Goal: Task Accomplishment & Management: Manage account settings

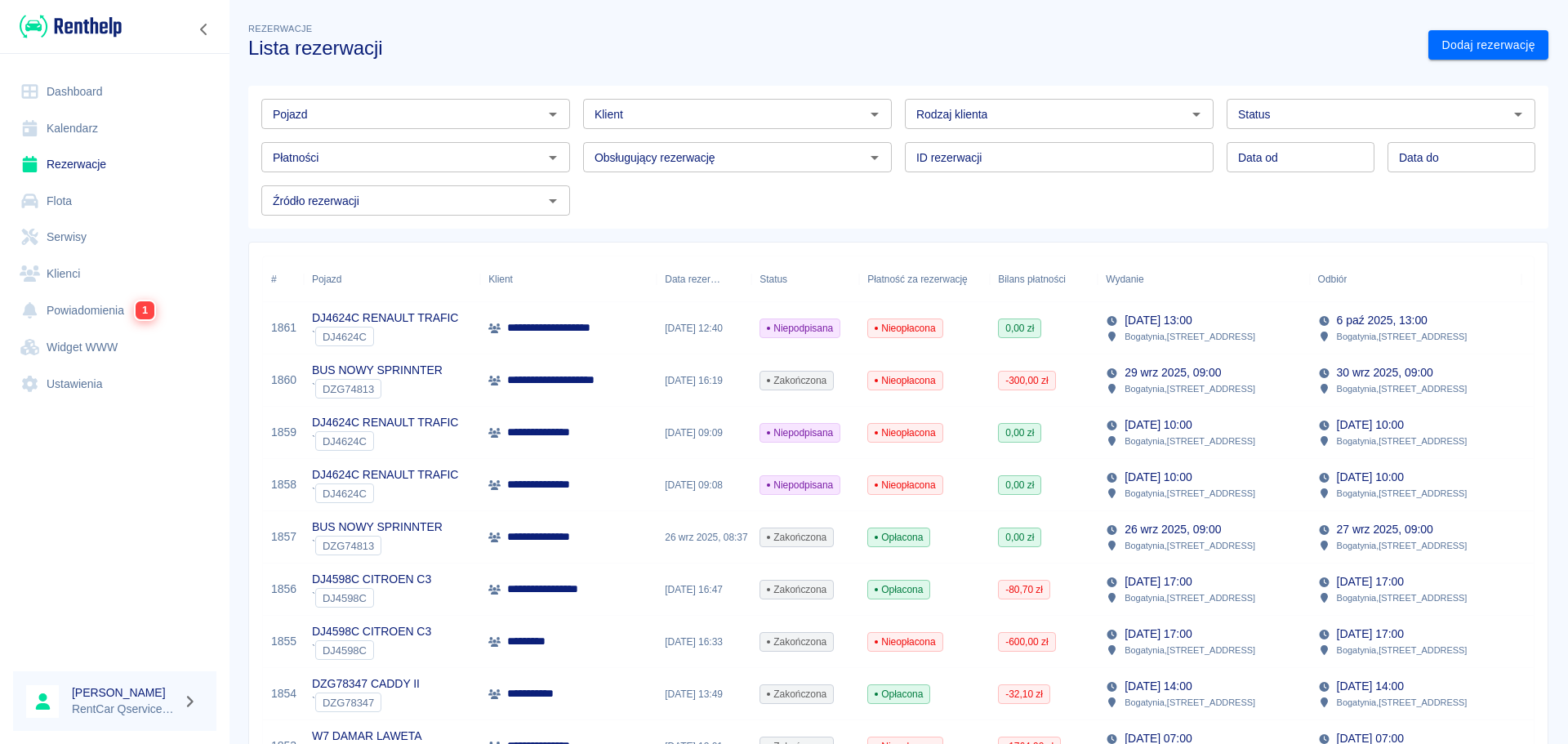
click at [577, 335] on p "**********" at bounding box center [579, 327] width 144 height 17
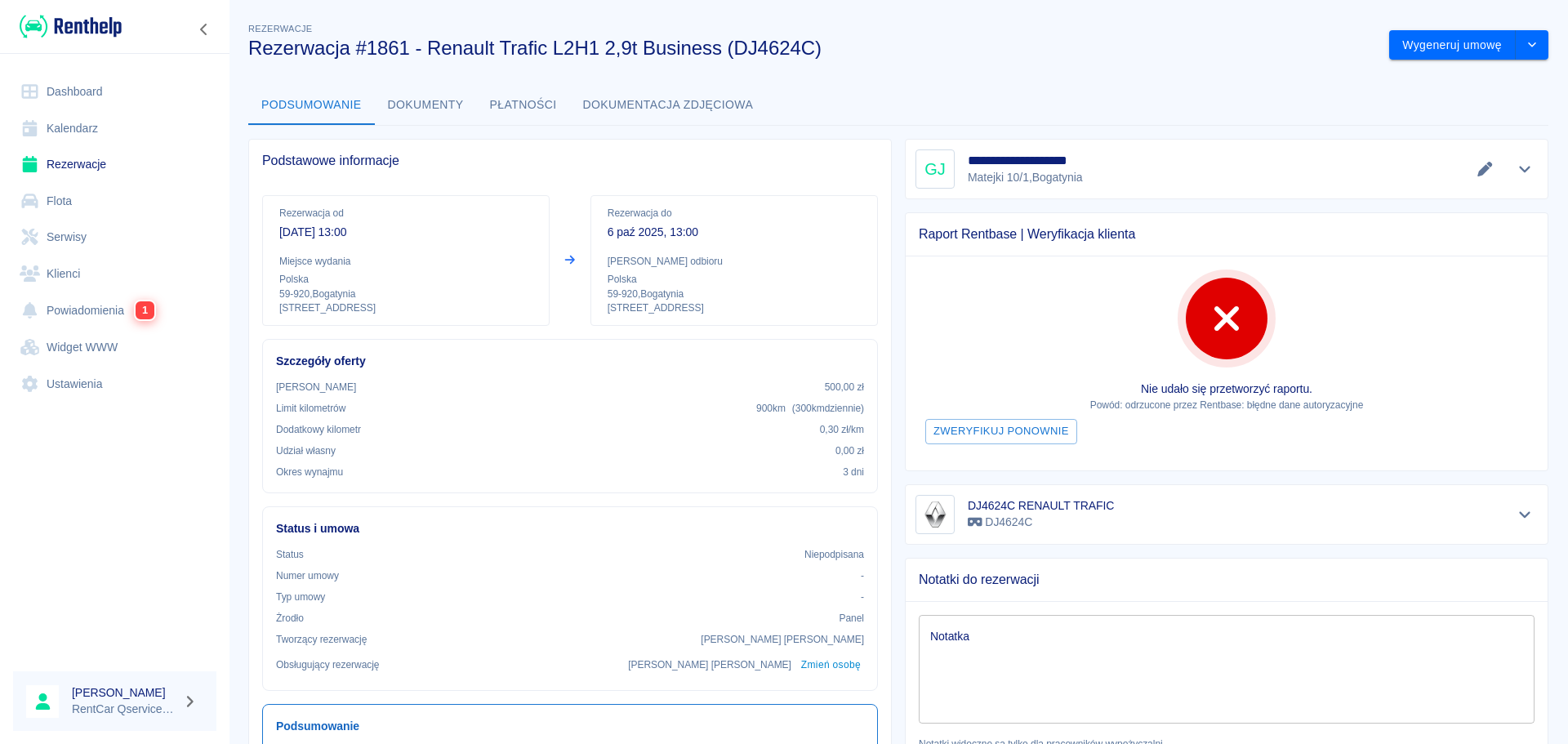
click at [1436, 67] on div "**********" at bounding box center [898, 526] width 1339 height 1039
click at [1438, 54] on button "Wygeneruj umowę" at bounding box center [1452, 45] width 127 height 30
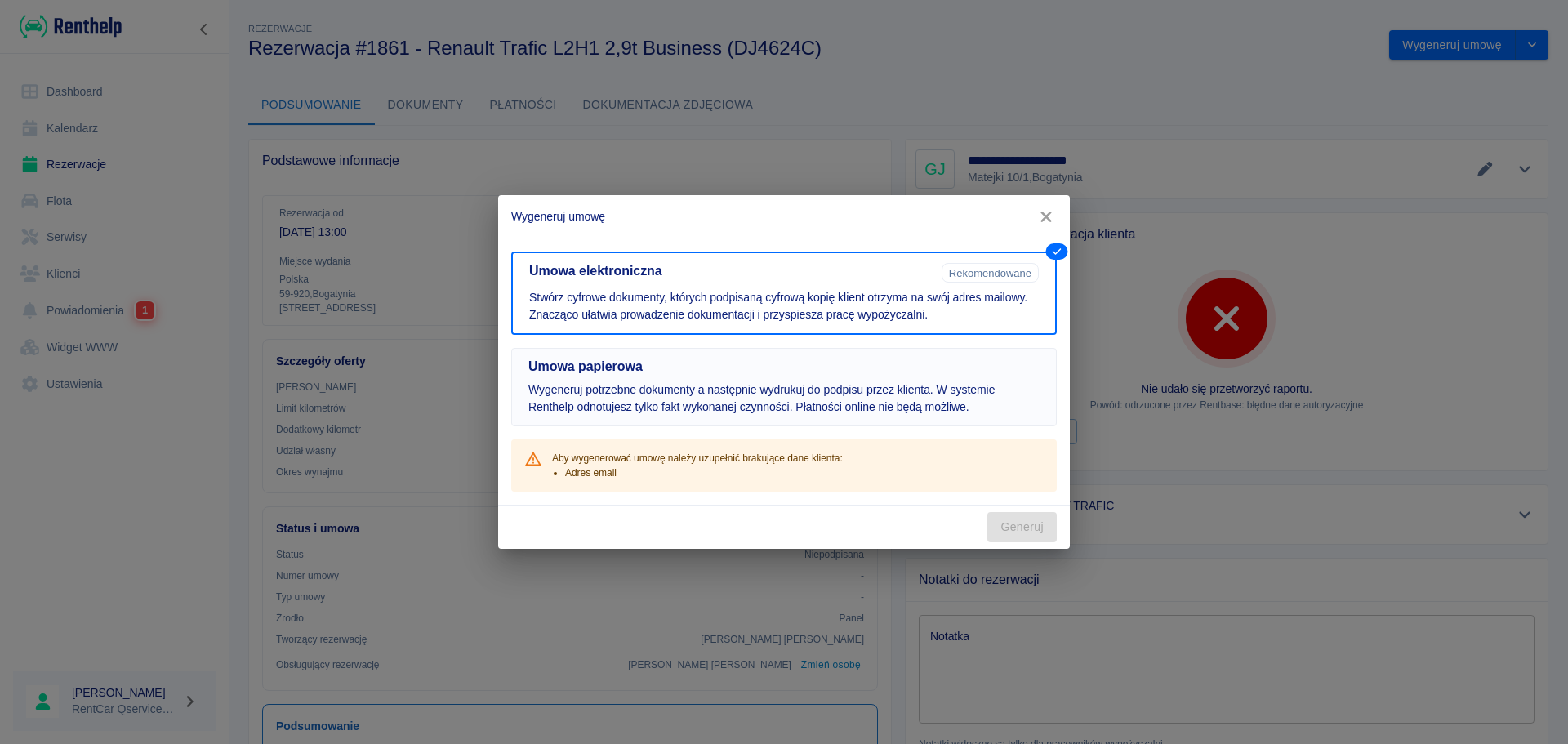
click at [792, 404] on p "Wygeneruj potrzebne dokumenty a następnie wydrukuj do podpisu przez klienta. W …" at bounding box center [784, 399] width 511 height 35
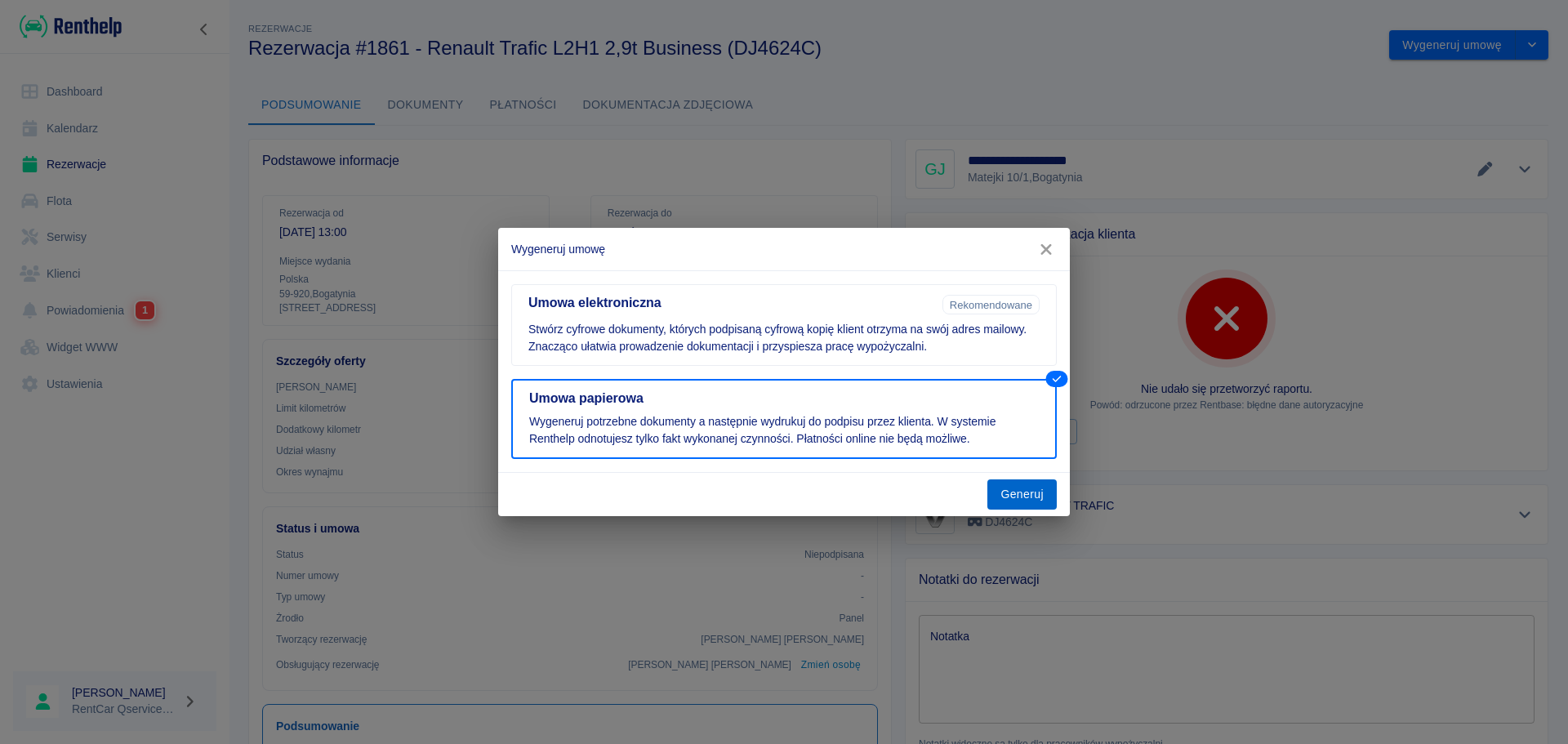
click at [1031, 499] on button "Generuj" at bounding box center [1022, 494] width 69 height 30
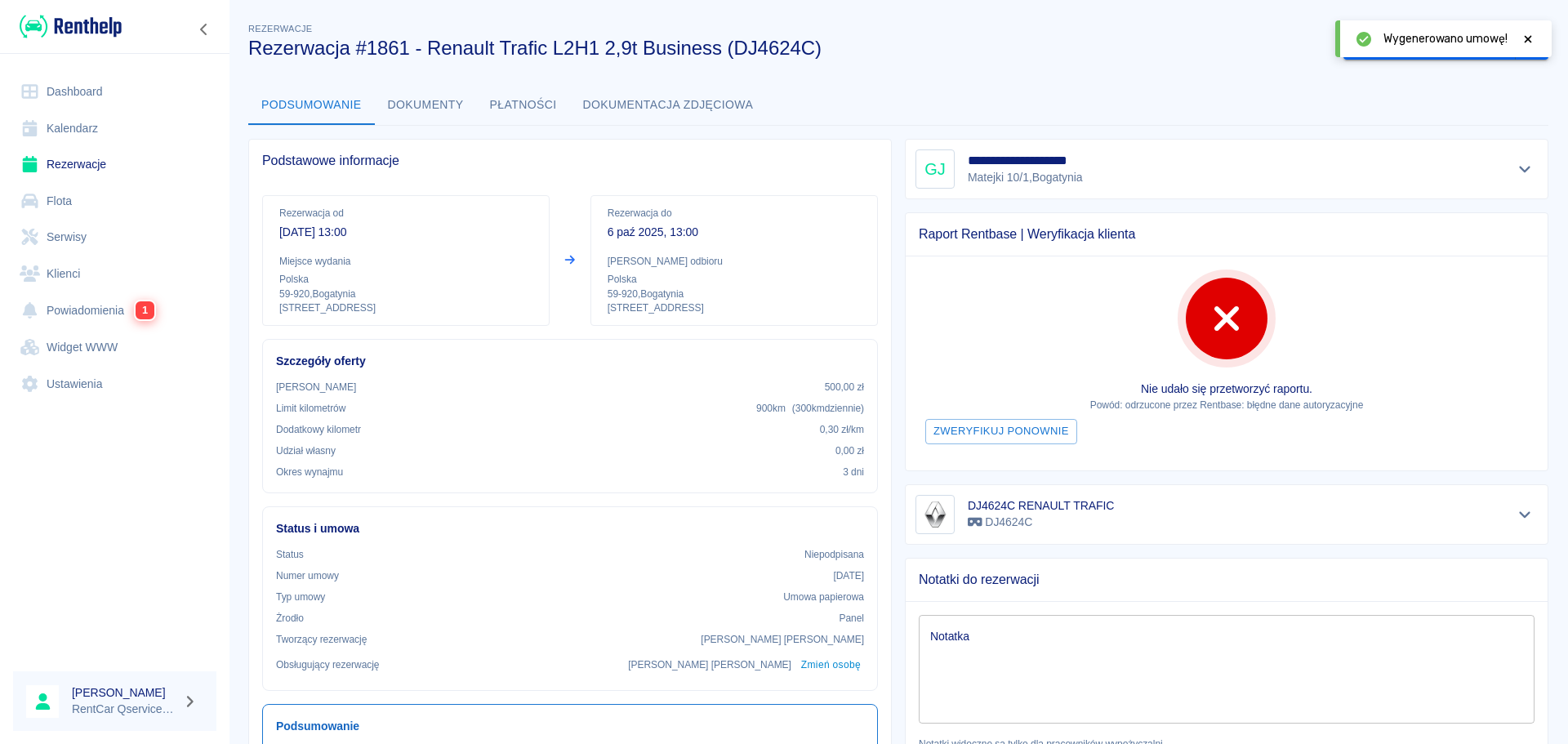
click at [1536, 39] on div "Wygenerowano umowę!" at bounding box center [1443, 39] width 216 height 37
click at [1525, 42] on icon at bounding box center [1528, 39] width 7 height 7
click at [1154, 84] on div "**********" at bounding box center [898, 526] width 1339 height 1039
click at [440, 104] on button "Dokumenty" at bounding box center [426, 105] width 102 height 39
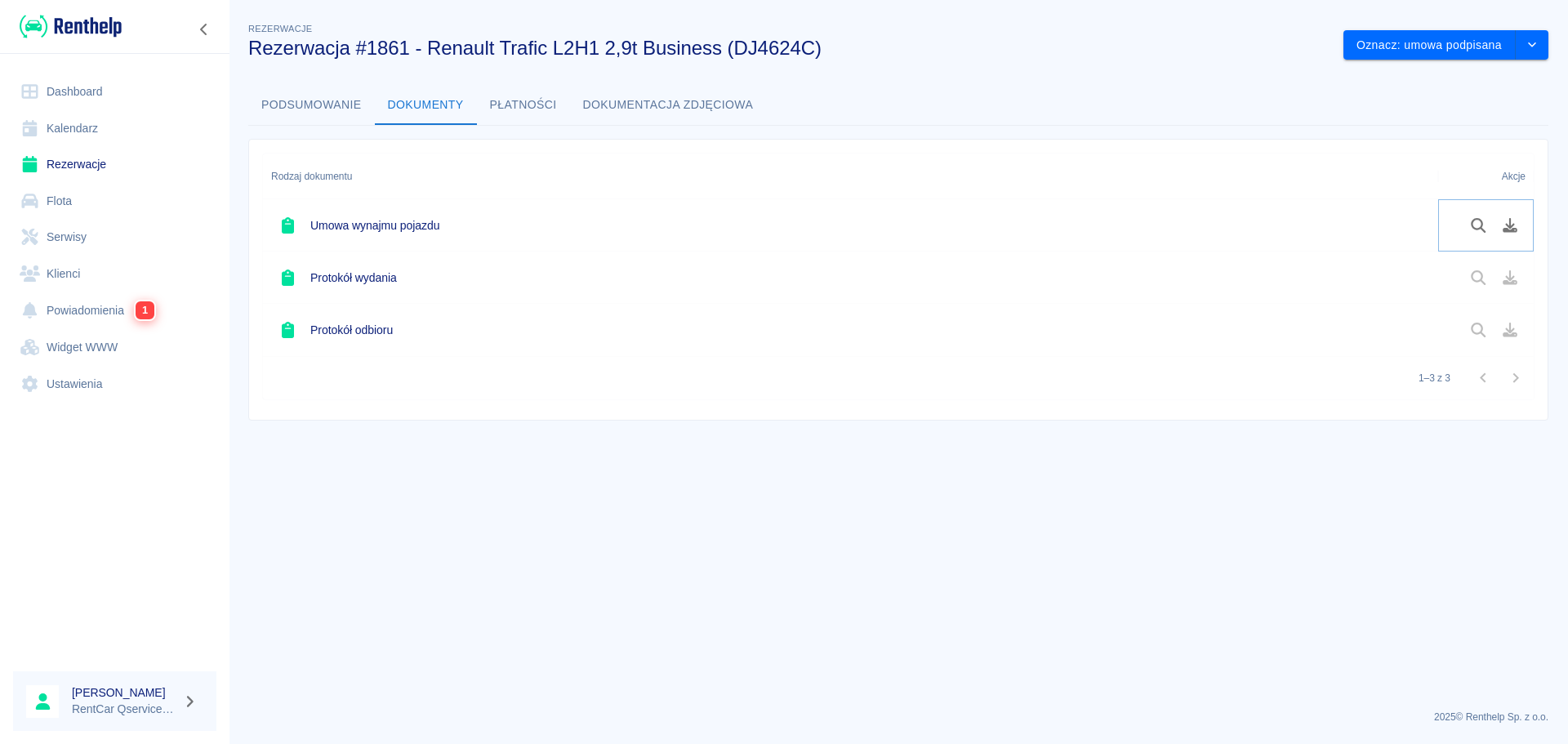
click at [1510, 225] on icon "Pobierz dokument" at bounding box center [1510, 225] width 19 height 15
click at [1460, 57] on button "Oznacz: umowa podpisana" at bounding box center [1430, 45] width 173 height 30
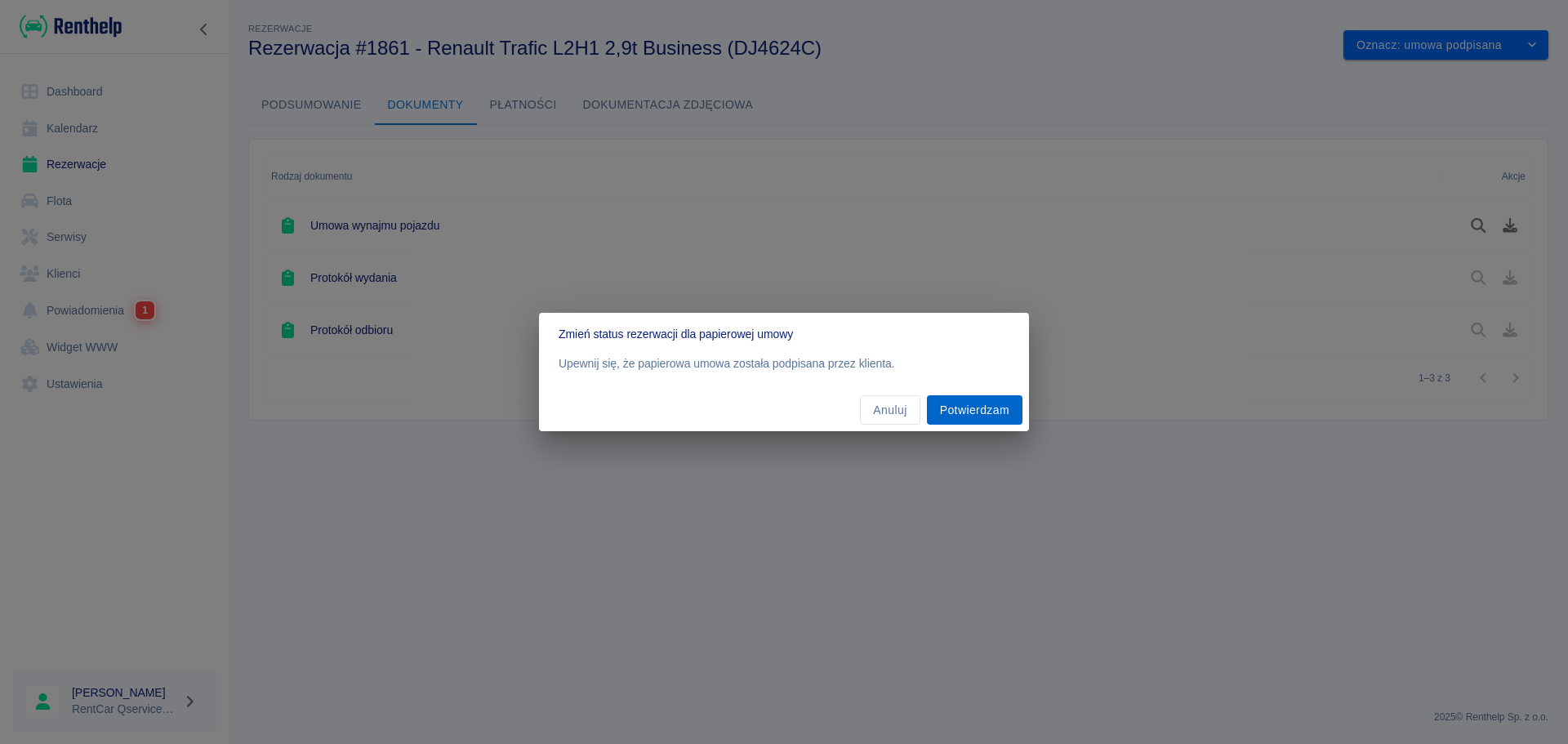
click at [997, 414] on button "Potwierdzam" at bounding box center [974, 410] width 95 height 30
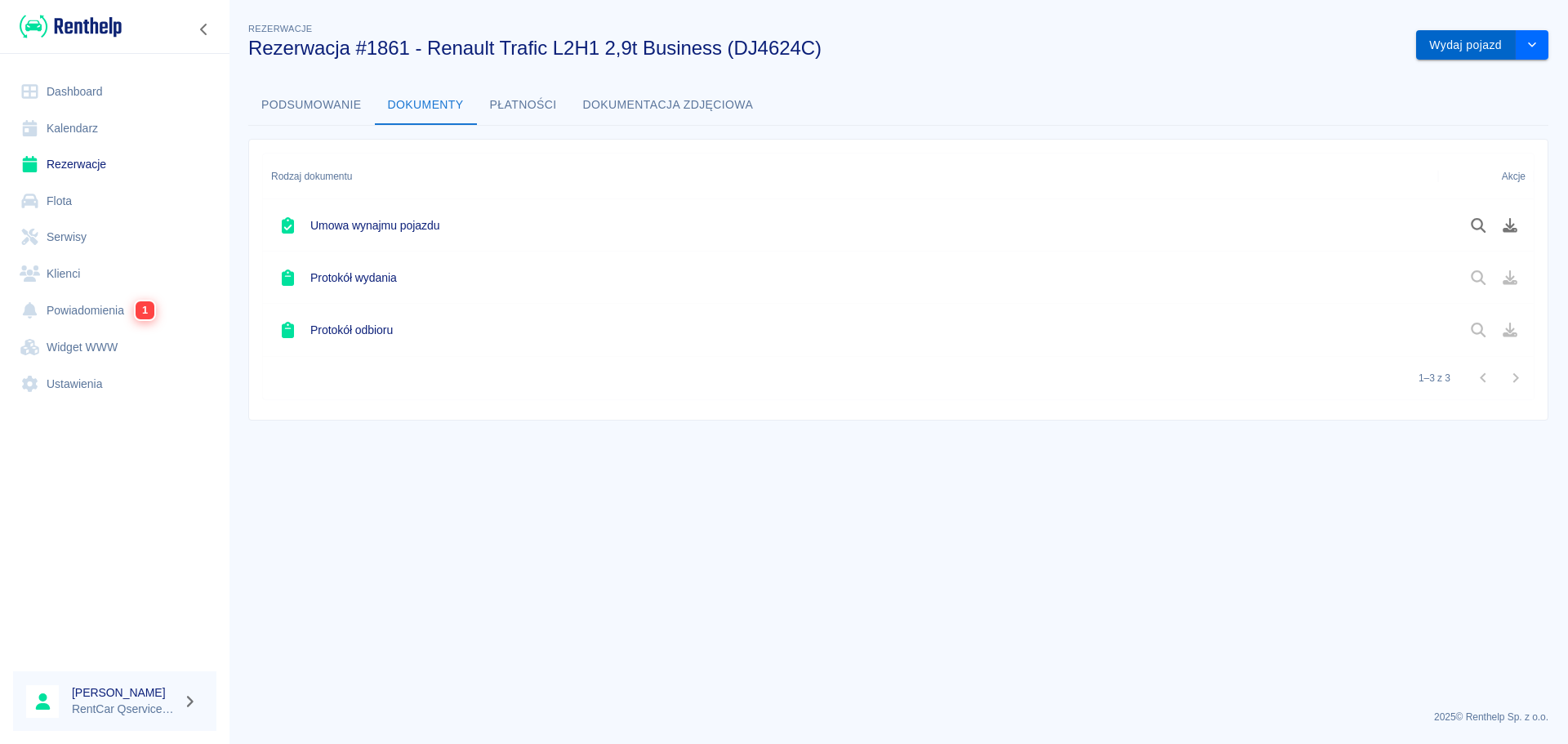
click at [1457, 50] on button "Wydaj pojazd" at bounding box center [1465, 45] width 99 height 30
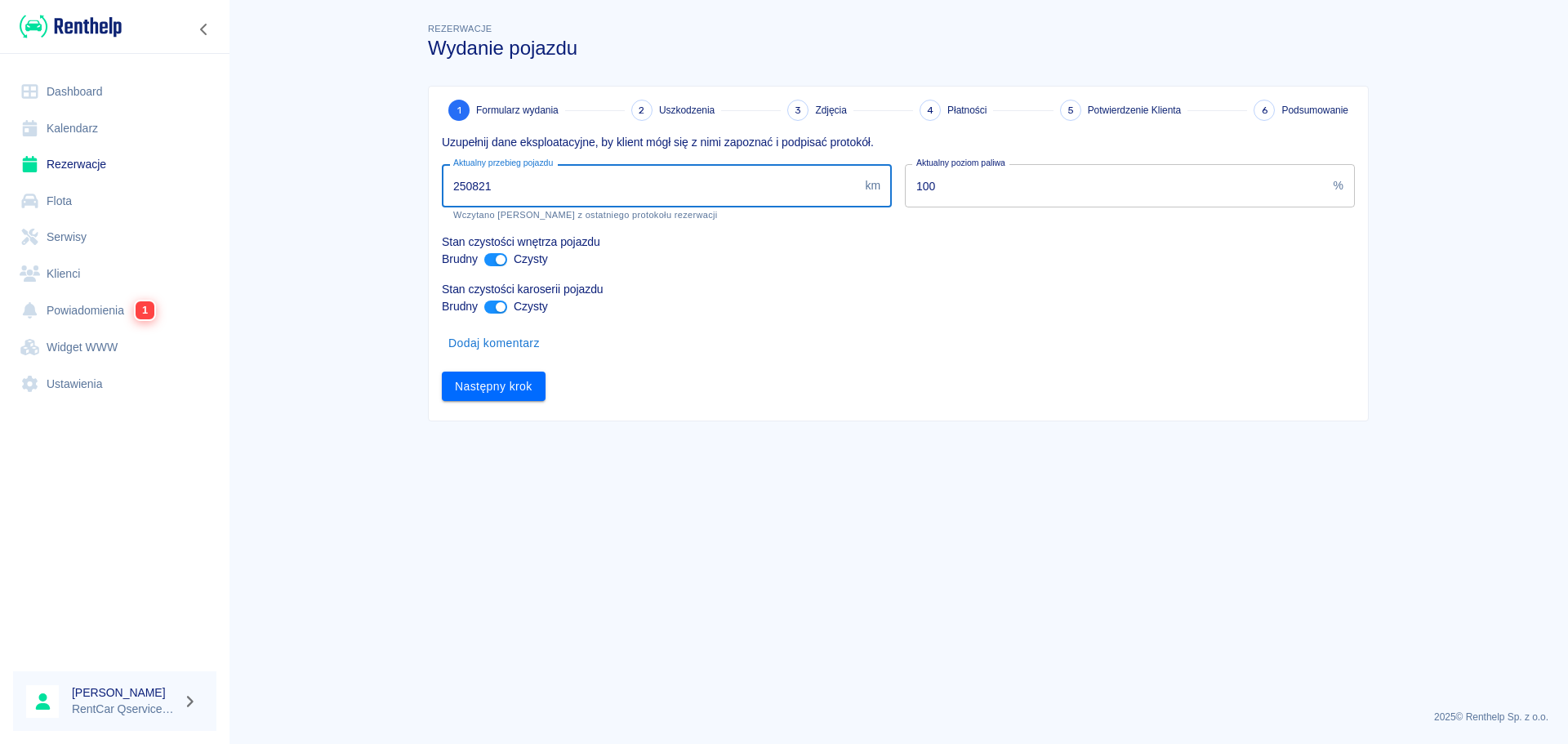
drag, startPoint x: 649, startPoint y: 190, endPoint x: 275, endPoint y: 186, distance: 374.0
click at [284, 186] on main "Rezerwacje Wydanie pojazdu 1 Formularz wydania 2 Uszkodzenia 3 Zdjęcia 4 Płatno…" at bounding box center [898, 358] width 1339 height 677
type input "250838"
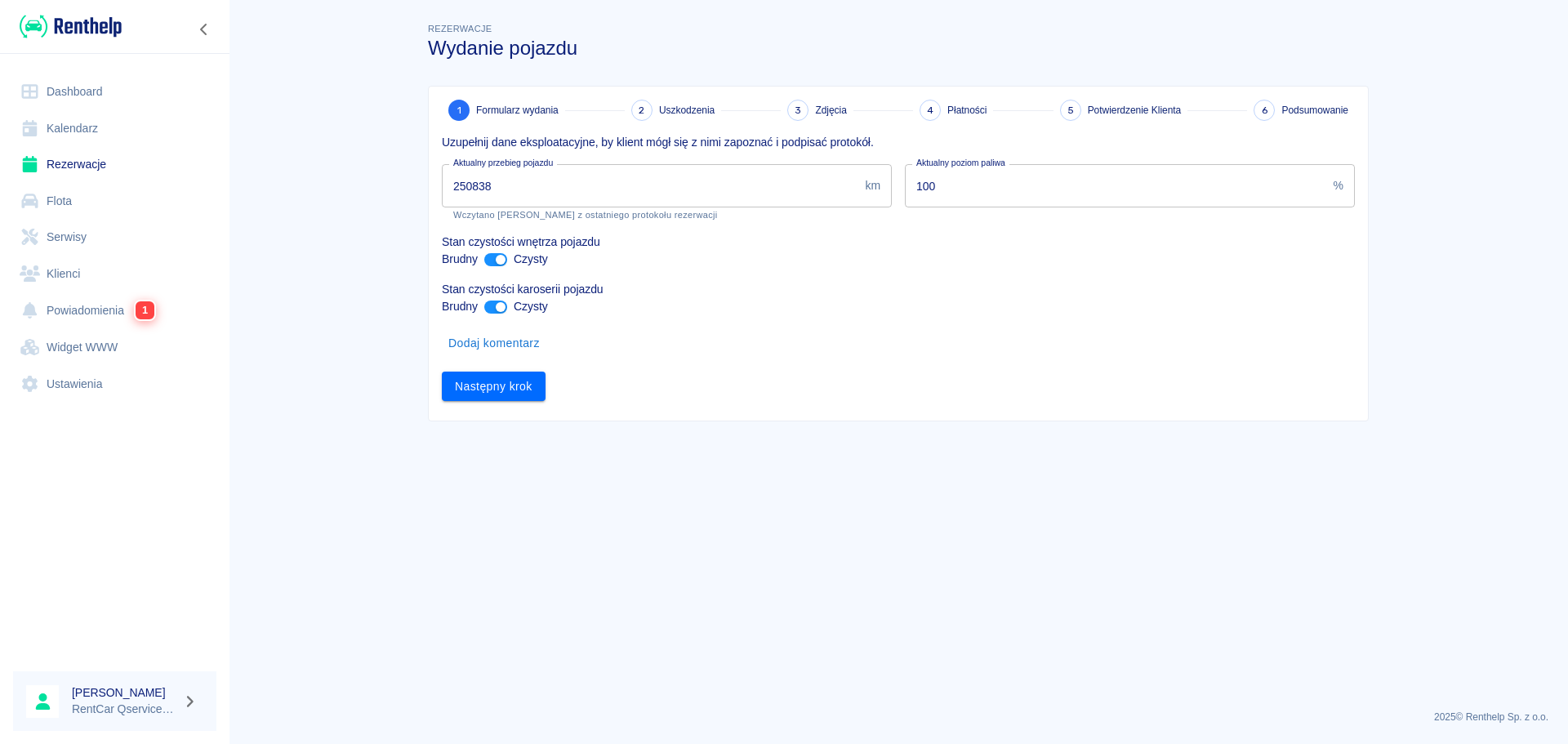
click at [858, 472] on main "Rezerwacje Wydanie pojazdu 1 Formularz wydania 2 Uszkodzenia 3 Zdjęcia 4 Płatno…" at bounding box center [898, 358] width 1339 height 677
click at [521, 395] on button "Następny krok" at bounding box center [493, 386] width 104 height 30
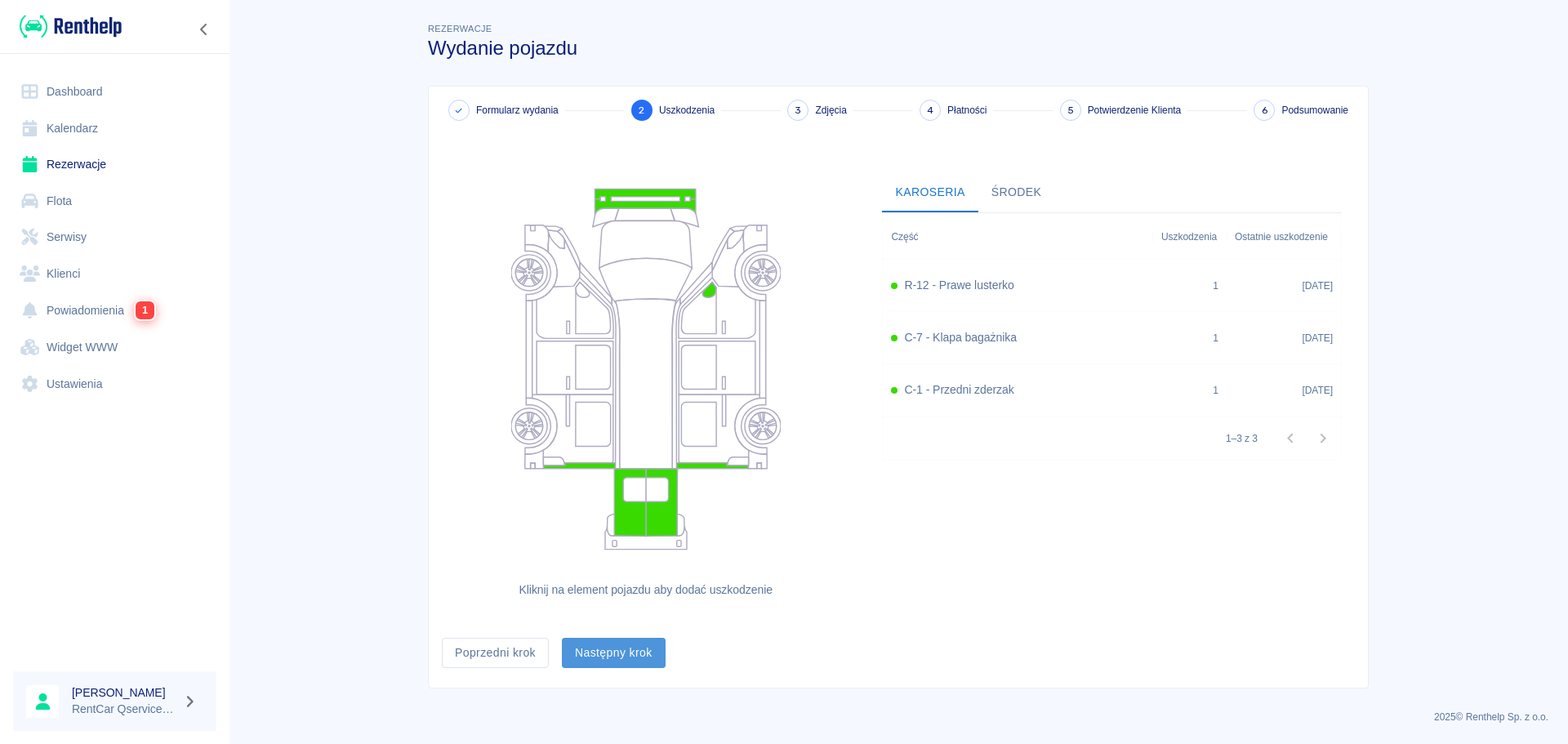
click at [631, 661] on button "Następny krok" at bounding box center [613, 653] width 104 height 30
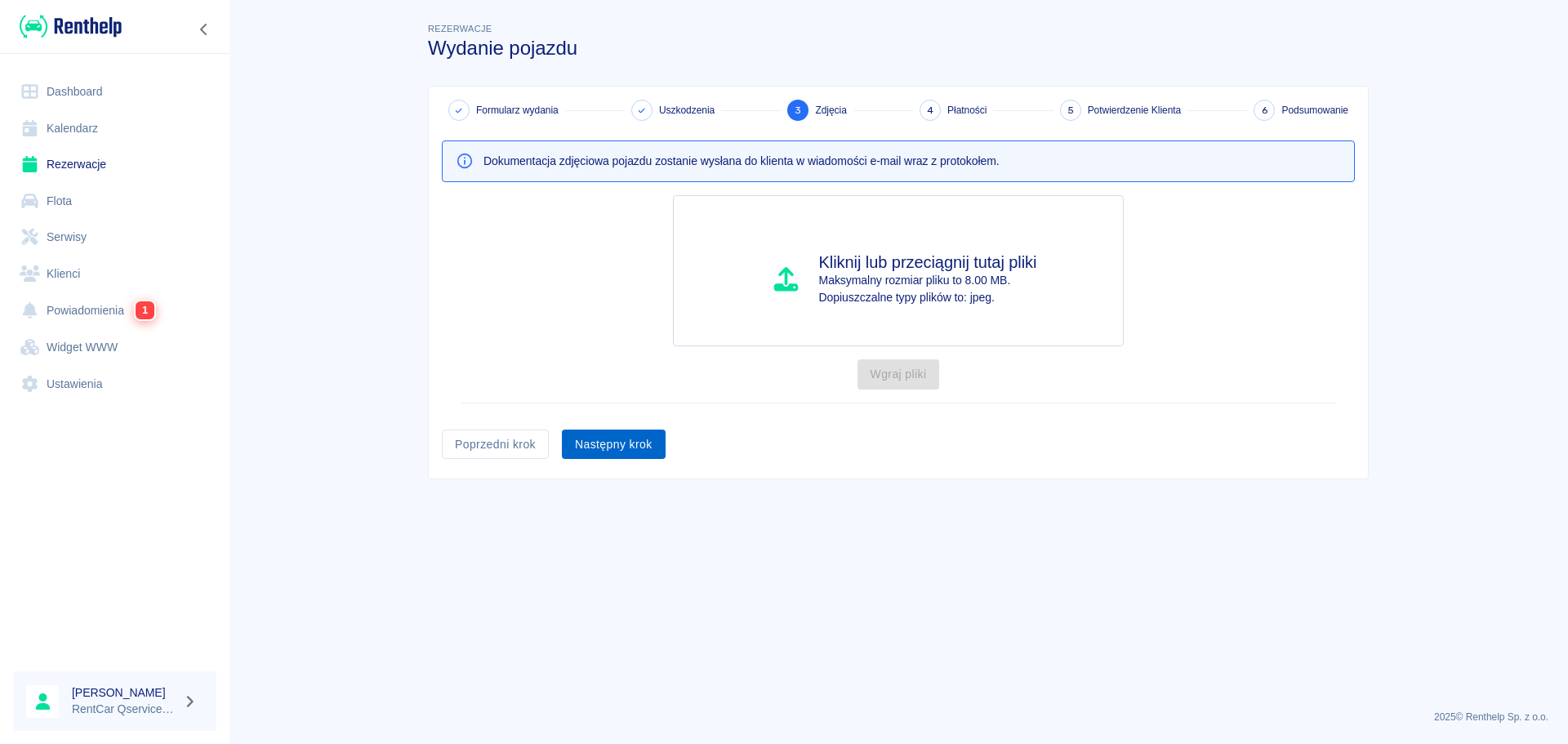
click at [619, 448] on button "Następny krok" at bounding box center [613, 444] width 104 height 30
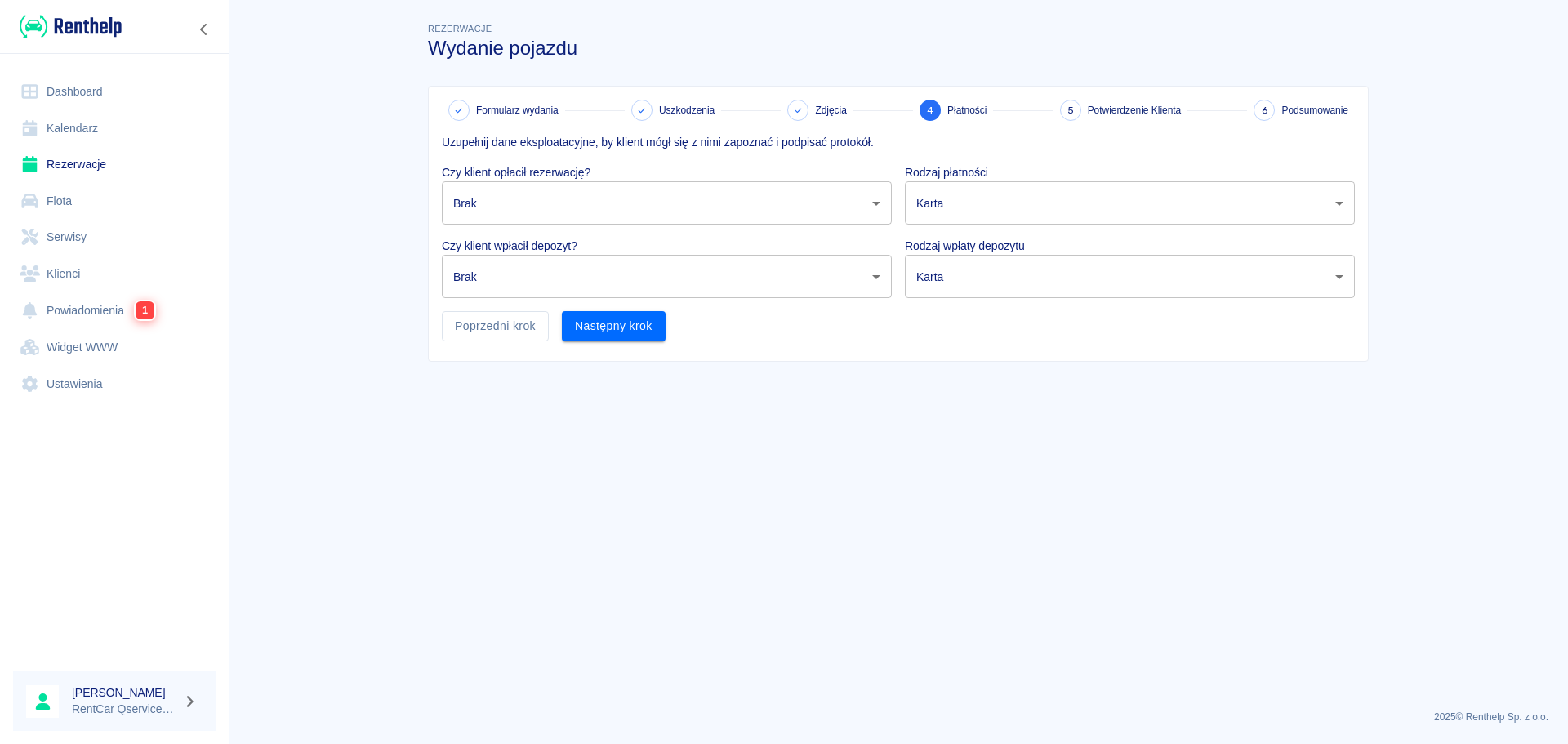
click at [604, 206] on body "Używamy plików Cookies, by zapewnić Ci najlepsze możliwe doświadczenie. Aby dow…" at bounding box center [784, 372] width 1568 height 744
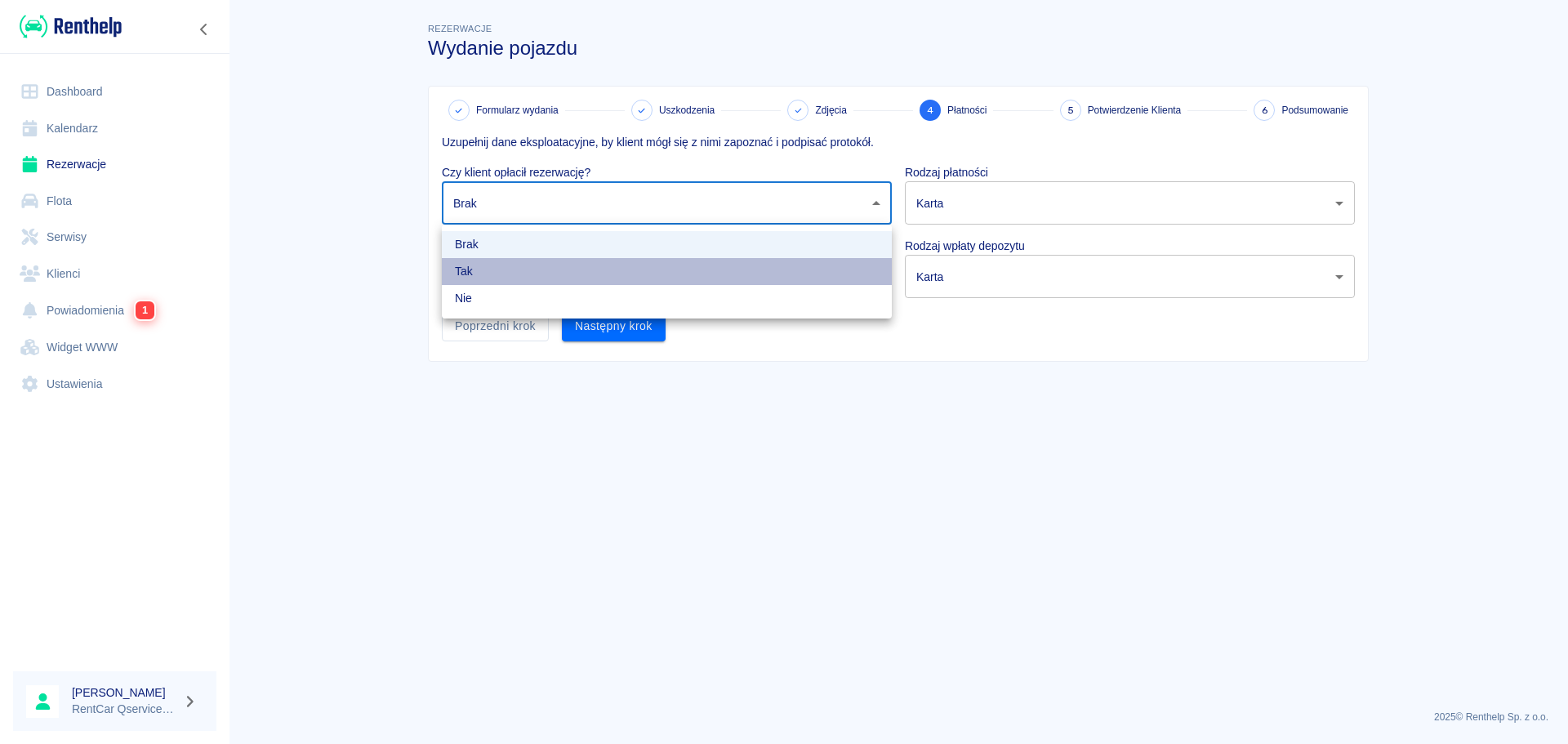
click at [605, 261] on li "Tak" at bounding box center [666, 271] width 450 height 27
type input "true"
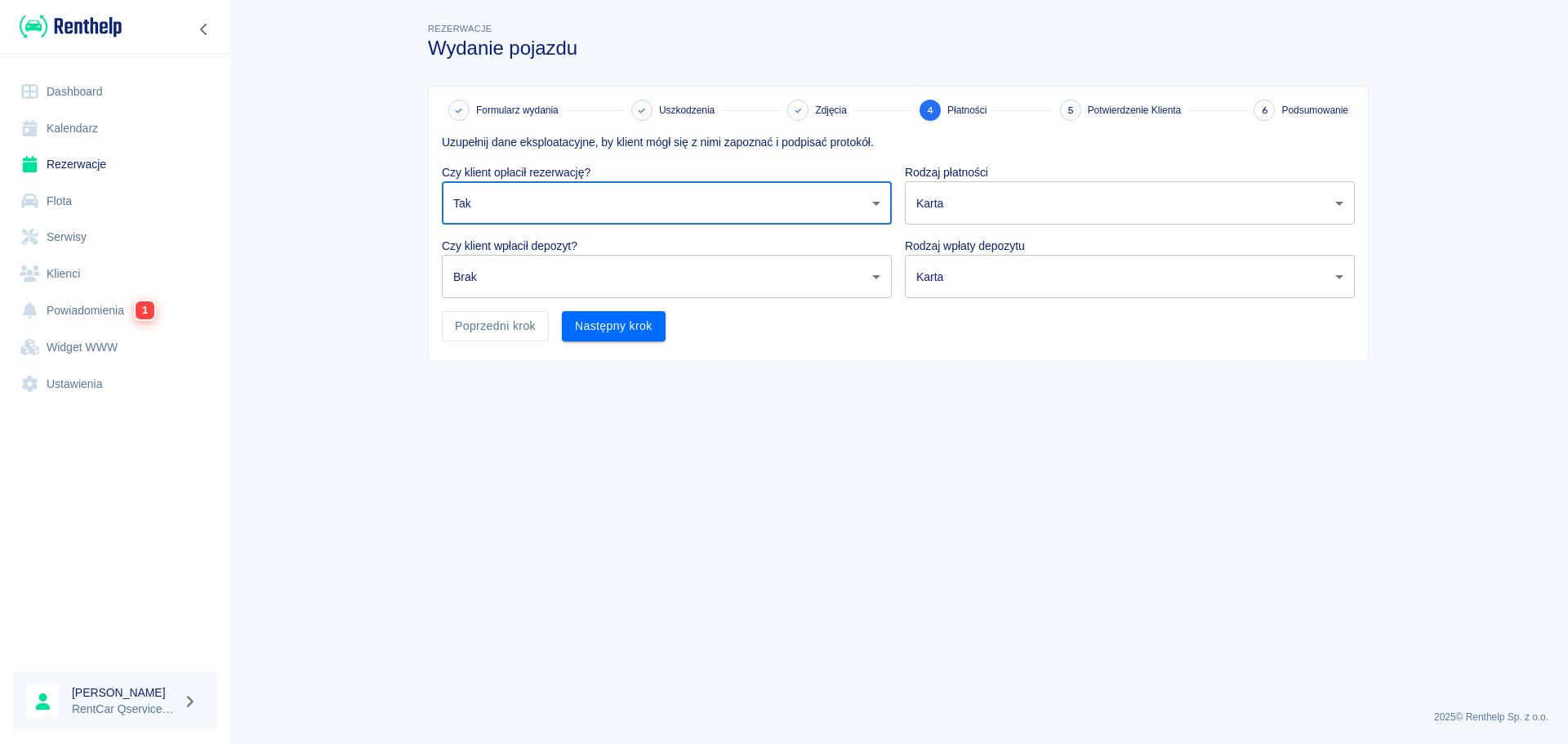
click at [626, 278] on body "Używamy plików Cookies, by zapewnić Ci najlepsze możliwe doświadczenie. Aby dow…" at bounding box center [784, 372] width 1568 height 744
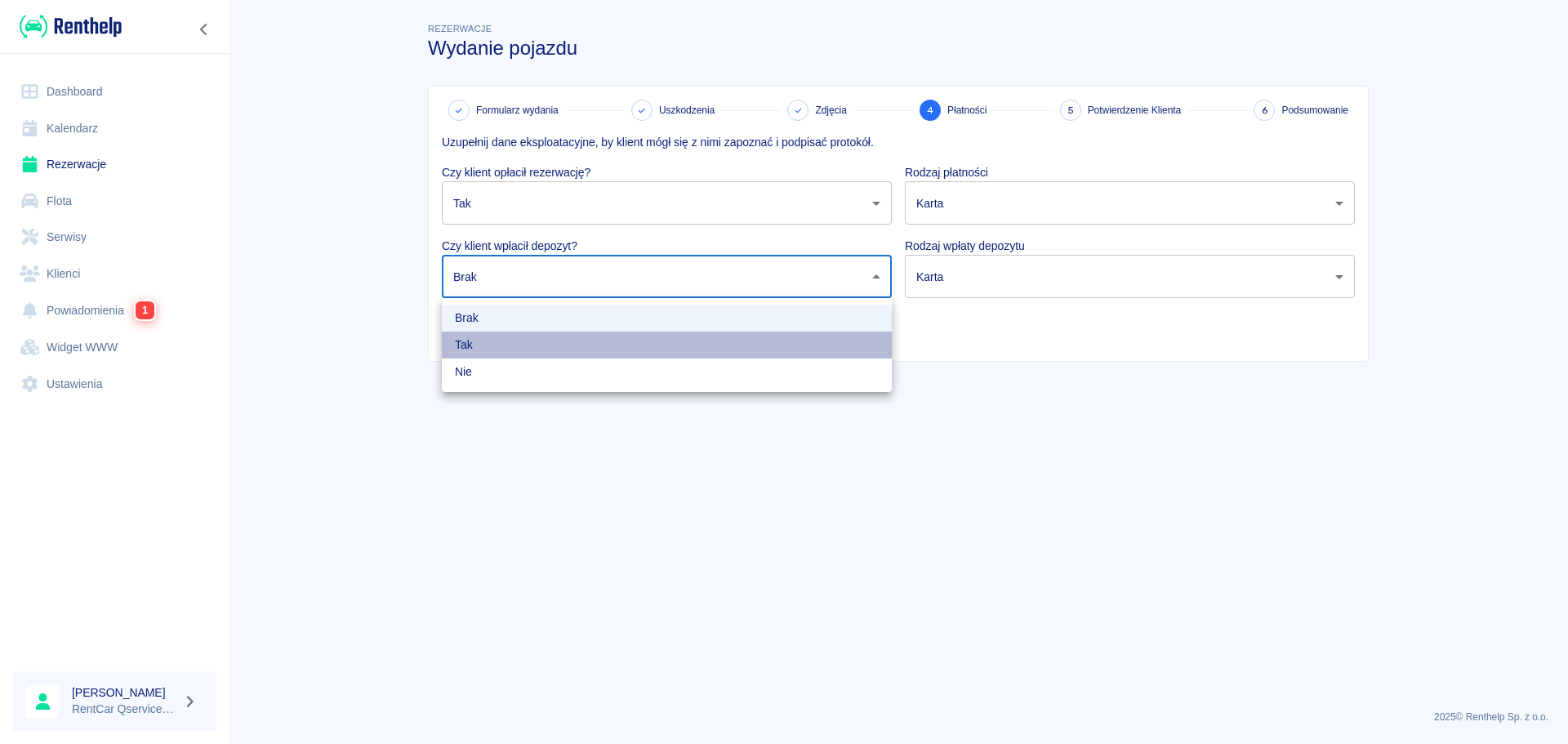
click at [609, 342] on li "Tak" at bounding box center [666, 344] width 450 height 27
type input "true"
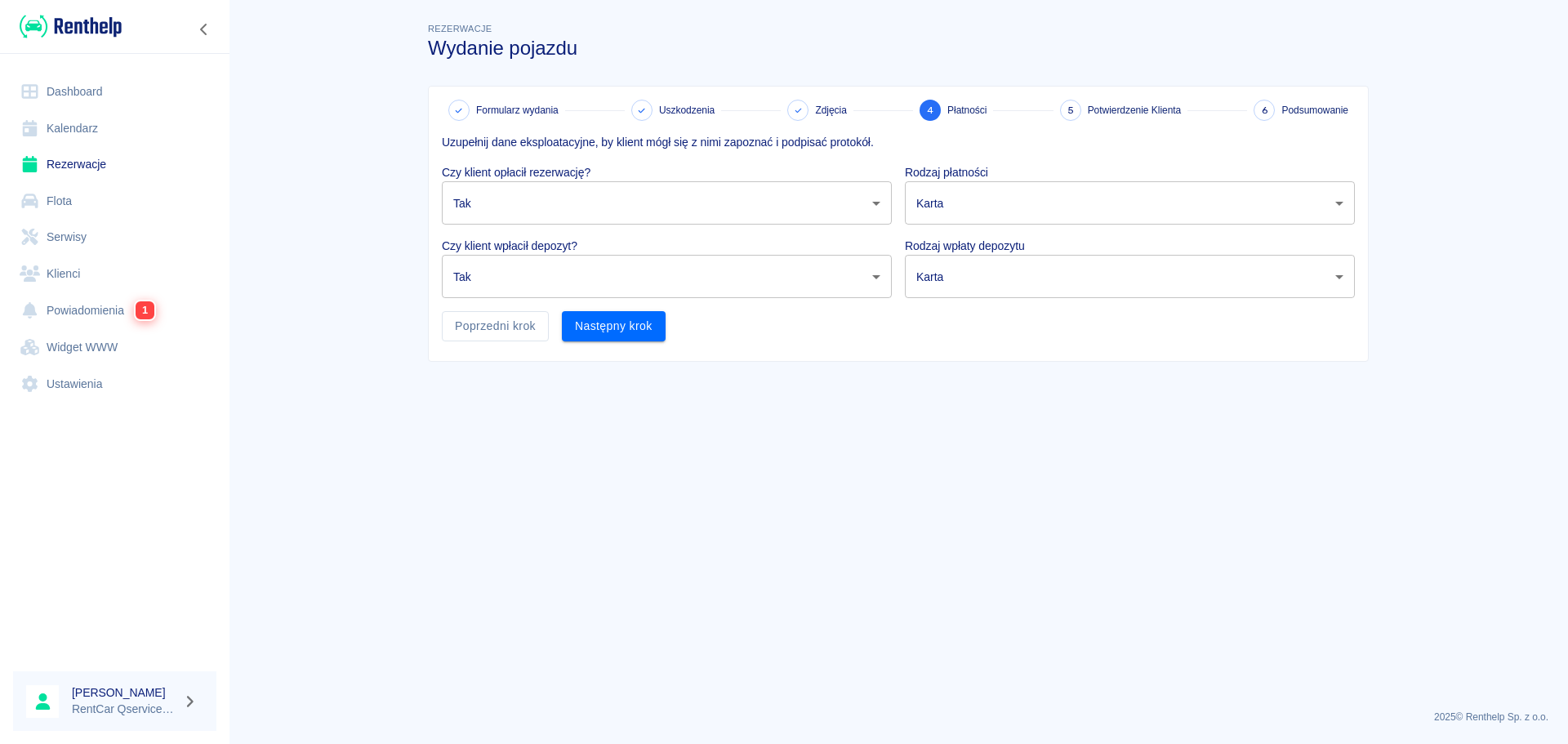
click at [991, 381] on div "Brak Tak Nie" at bounding box center [784, 372] width 1568 height 744
click at [1006, 206] on body "Używamy plików Cookies, by zapewnić Ci najlepsze możliwe doświadczenie. Aby dow…" at bounding box center [784, 372] width 1568 height 744
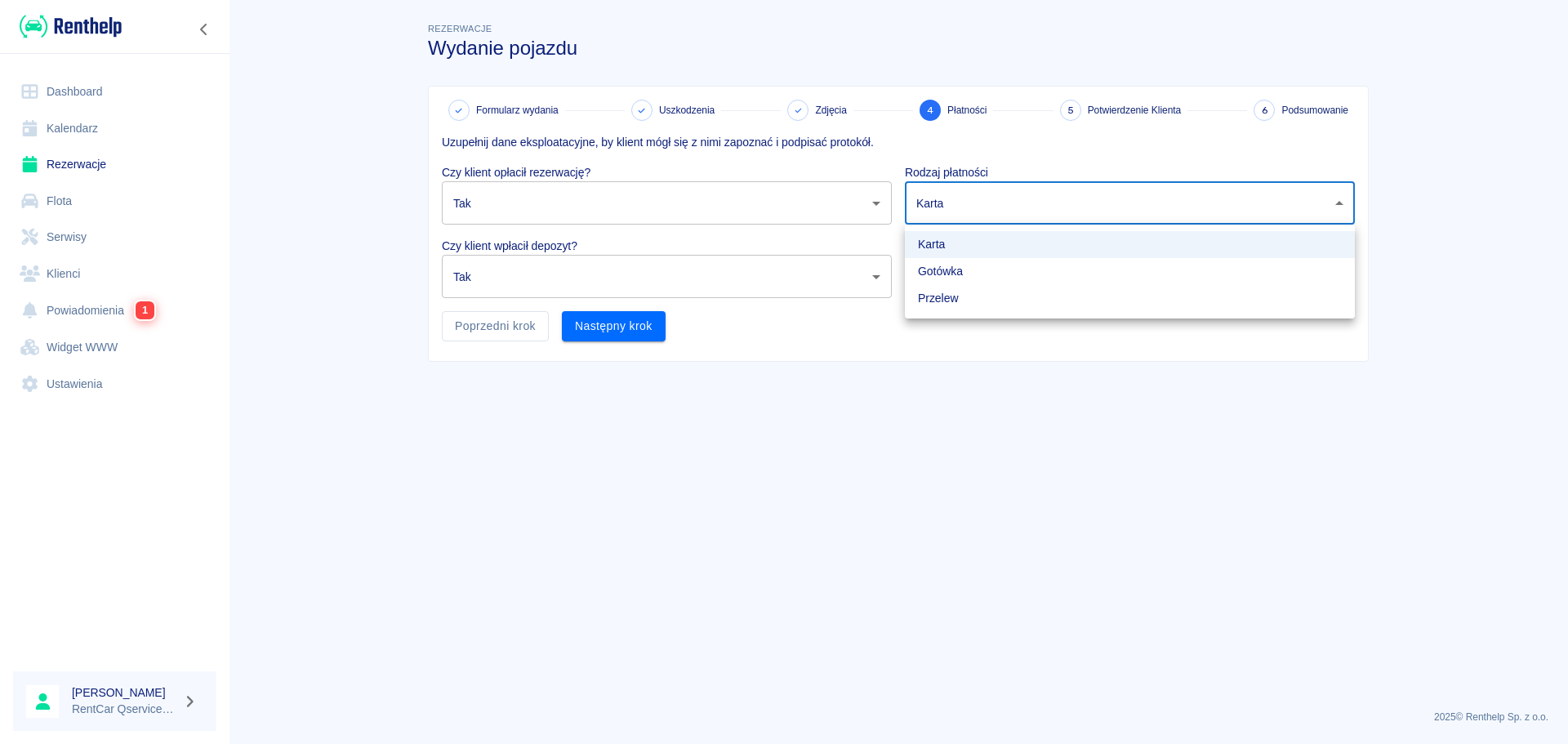
click at [982, 277] on li "Gotówka" at bounding box center [1129, 271] width 450 height 27
type input "cash"
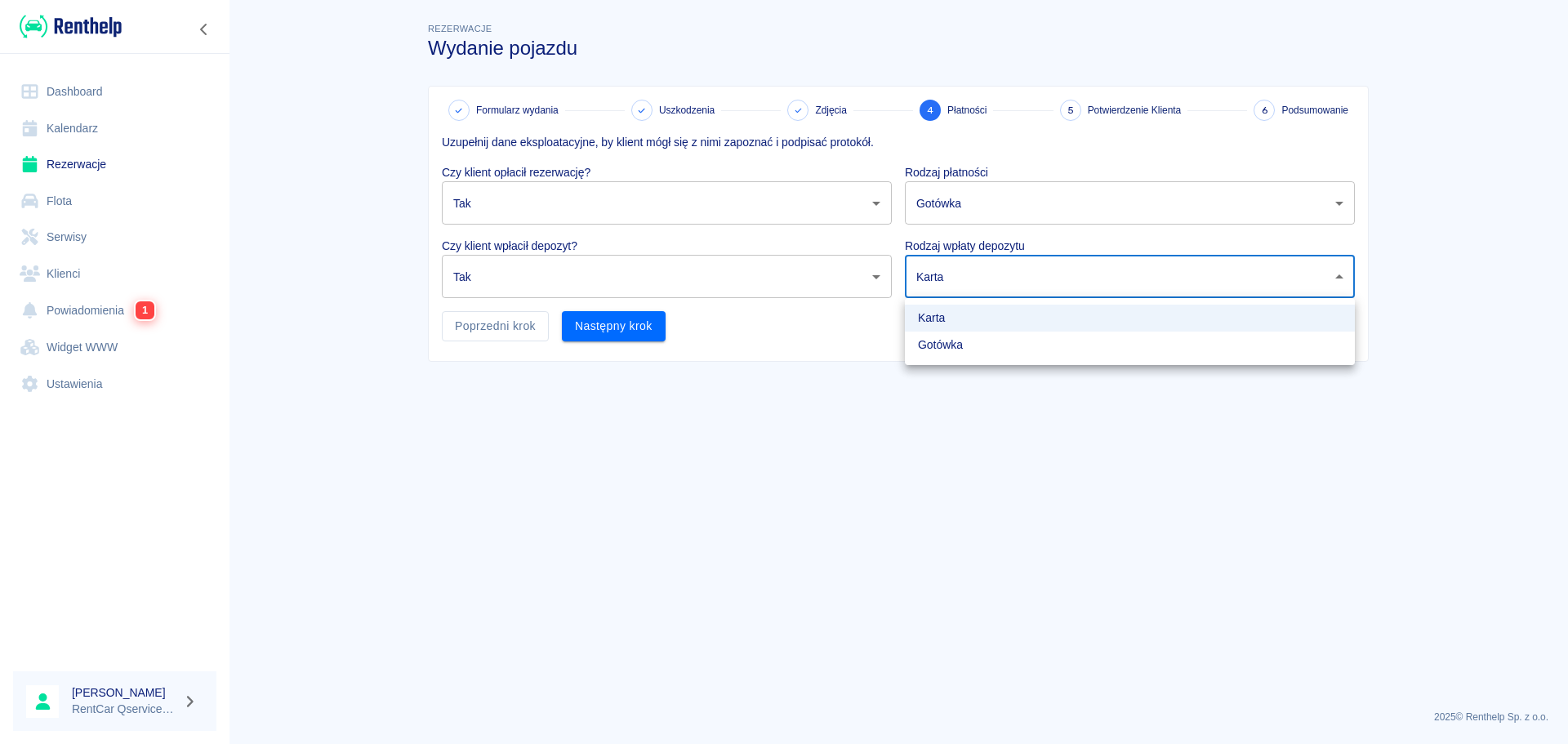
click at [1003, 281] on body "Używamy plików Cookies, by zapewnić Ci najlepsze możliwe doświadczenie. Aby dow…" at bounding box center [784, 372] width 1568 height 744
click at [993, 351] on li "Gotówka" at bounding box center [1129, 344] width 450 height 27
type input "cash"
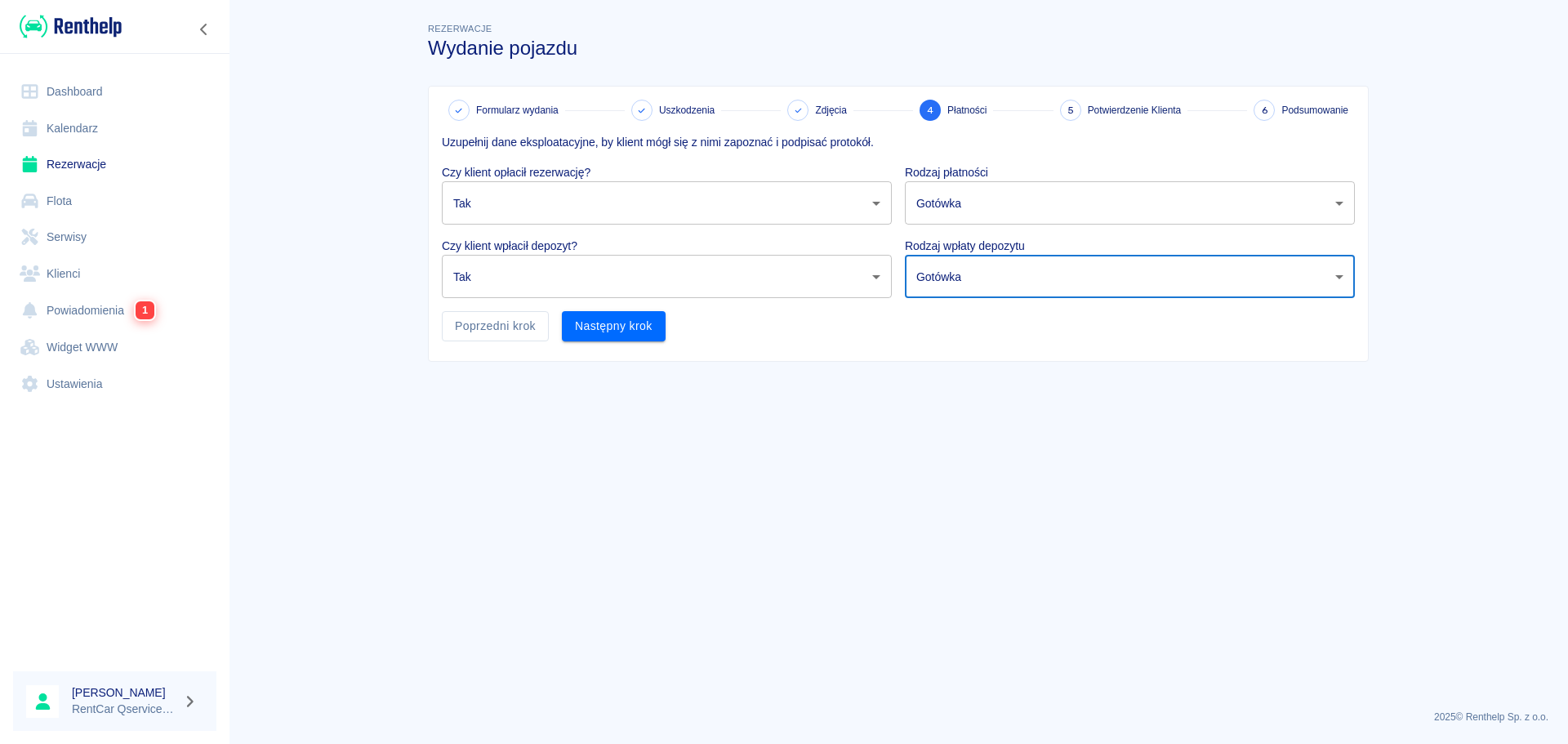
click at [843, 458] on div at bounding box center [784, 372] width 1568 height 744
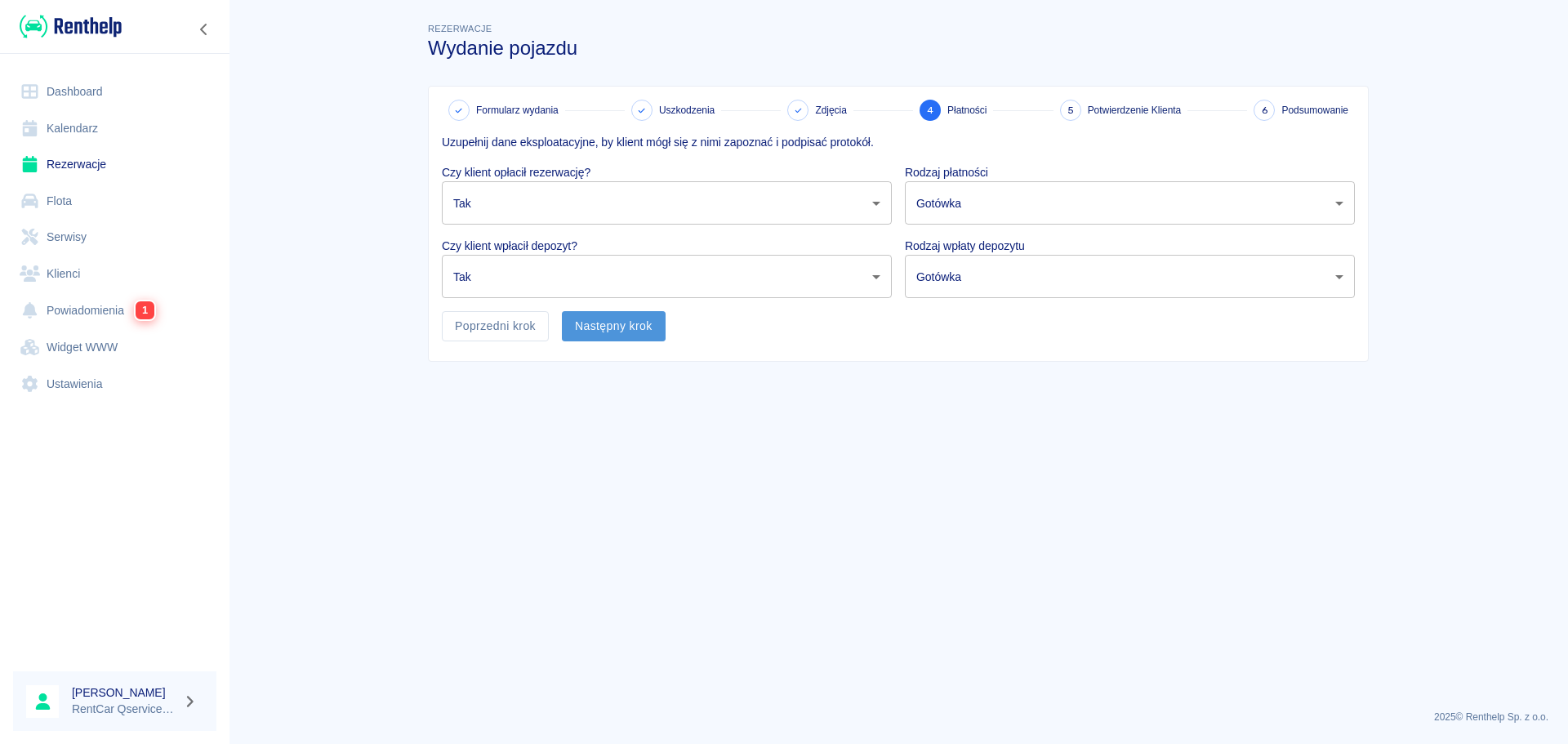
click at [631, 317] on button "Następny krok" at bounding box center [613, 326] width 104 height 30
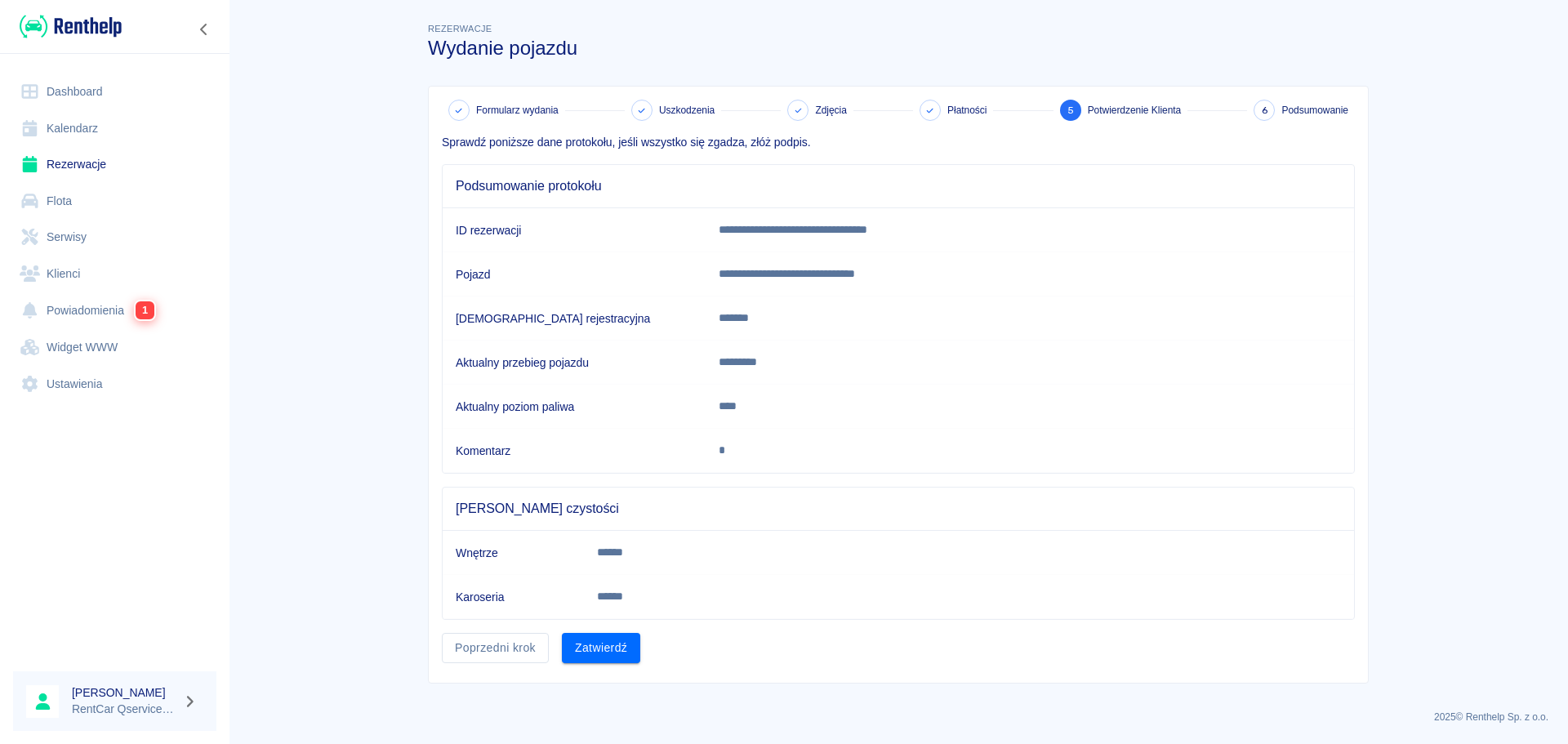
click at [624, 658] on button "Zatwierdź" at bounding box center [600, 648] width 78 height 30
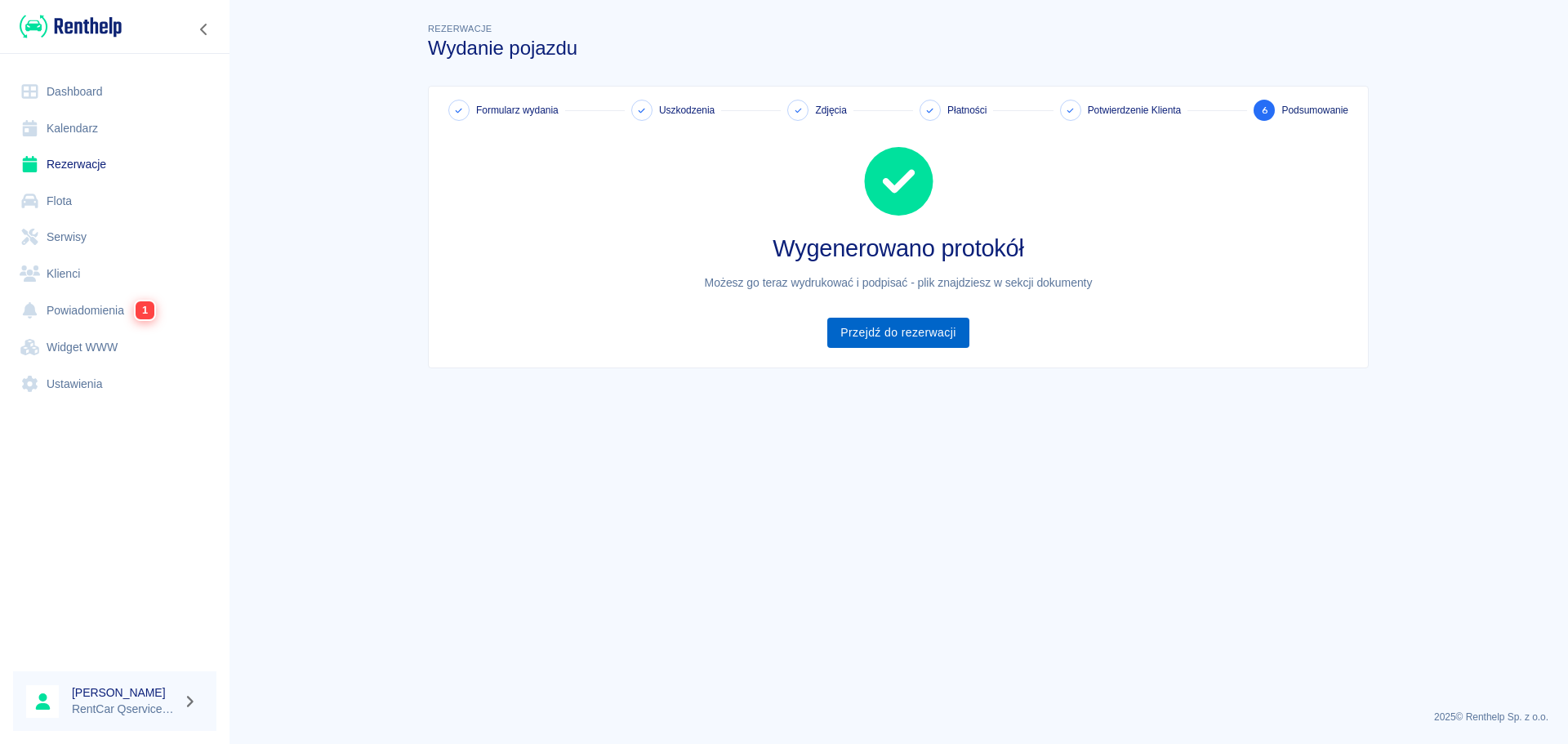
click at [918, 330] on link "Przejdź do rezerwacji" at bounding box center [898, 332] width 141 height 30
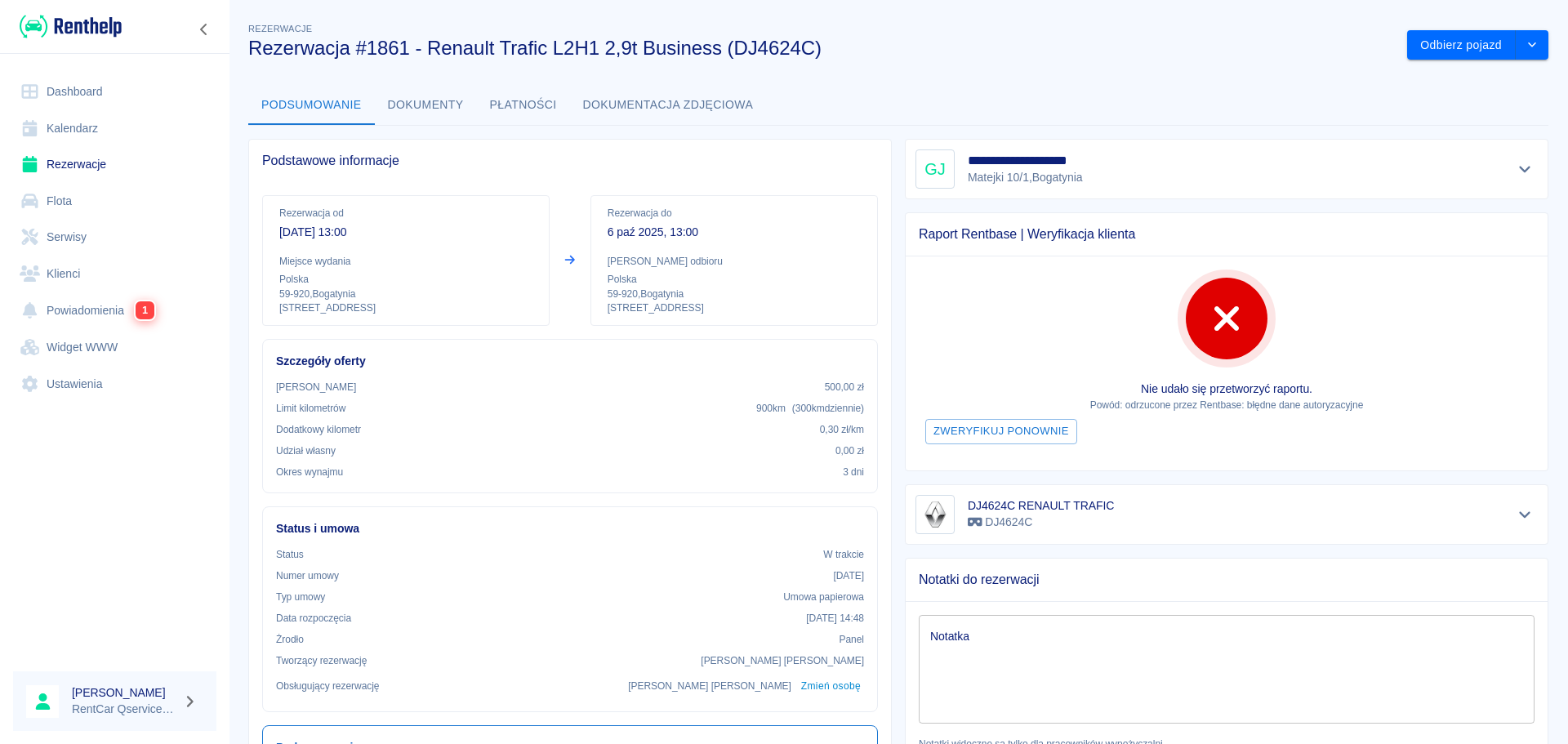
click at [427, 105] on button "Dokumenty" at bounding box center [426, 105] width 102 height 39
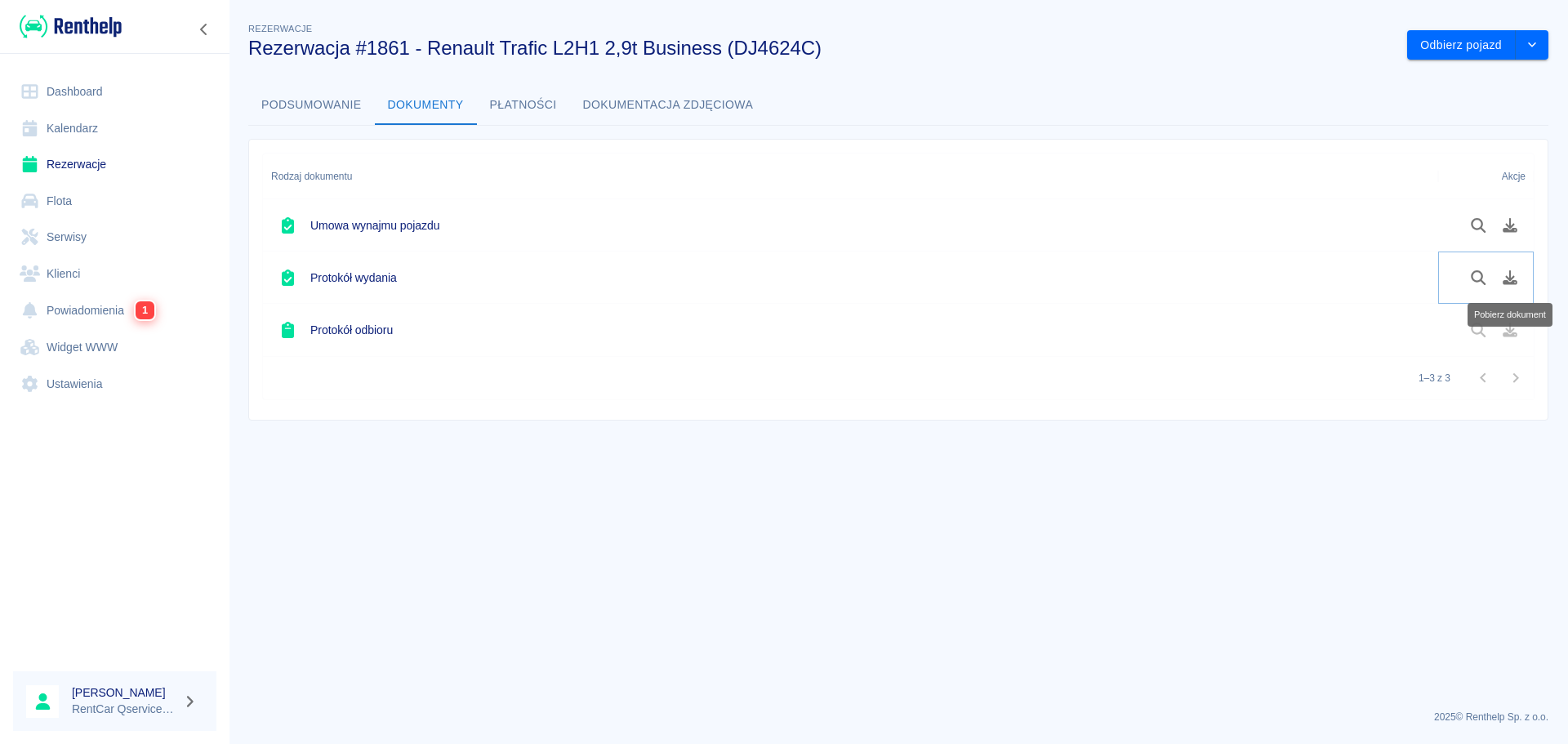
click at [1502, 288] on button "Pobierz dokument" at bounding box center [1510, 278] width 32 height 28
